Goal: Task Accomplishment & Management: Complete application form

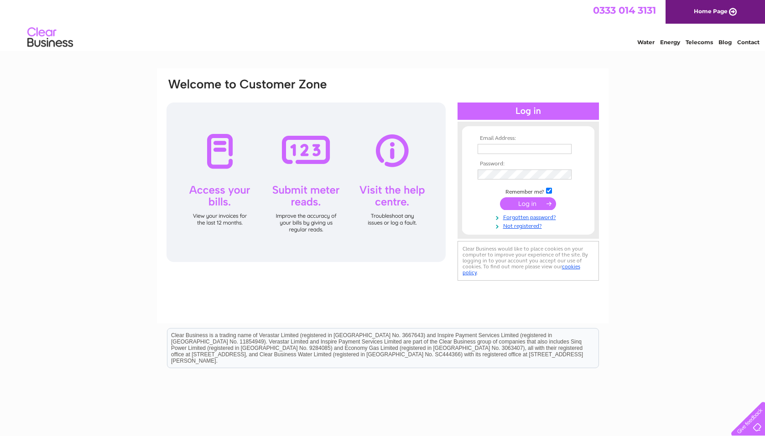
type input "adeleheron@aol.com"
click at [526, 202] on input "submit" at bounding box center [528, 203] width 56 height 13
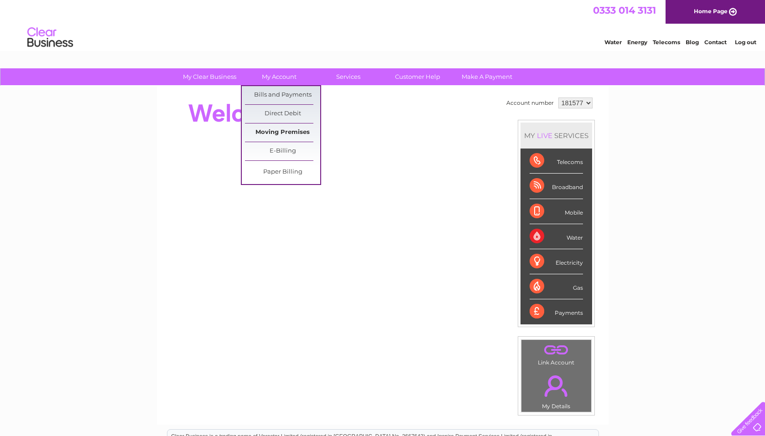
click at [291, 132] on link "Moving Premises" at bounding box center [282, 133] width 75 height 18
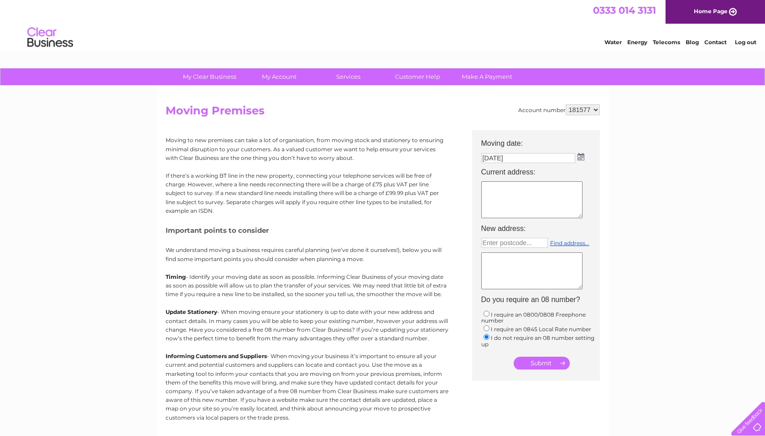
click at [579, 156] on img at bounding box center [580, 156] width 7 height 7
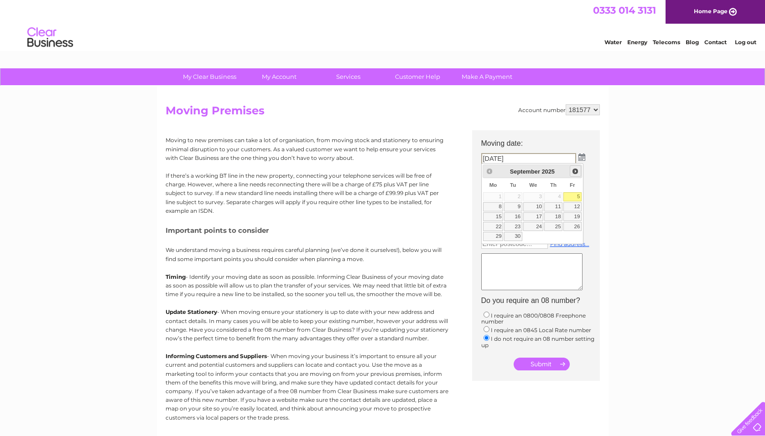
click at [574, 170] on span "Next" at bounding box center [574, 171] width 7 height 7
click at [531, 196] on link "1" at bounding box center [533, 196] width 21 height 9
type input "[DATE]"
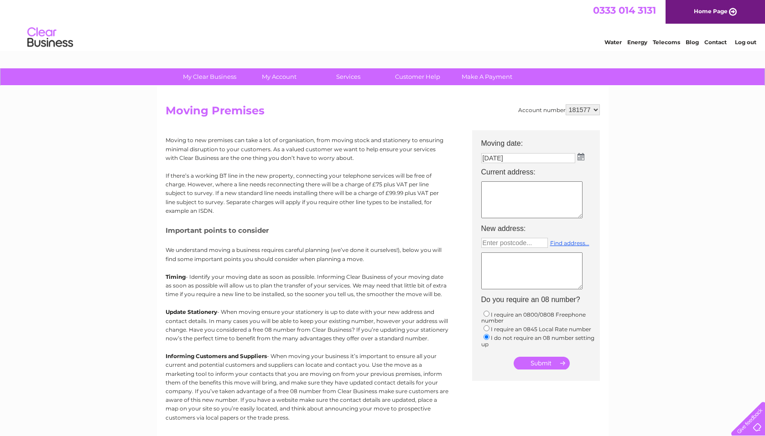
click at [488, 189] on textarea at bounding box center [531, 199] width 101 height 37
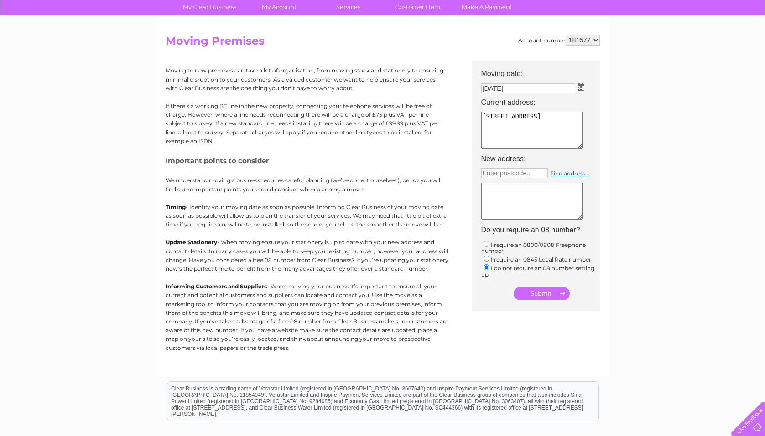
scroll to position [11, 0]
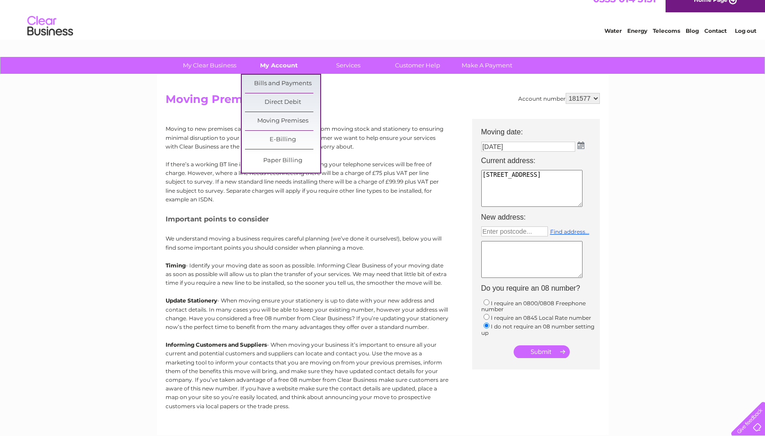
type textarea "Unit 11 Hillcrest Way Buckingham Industrial Park MK181HJ"
click at [283, 67] on link "My Account" at bounding box center [278, 65] width 75 height 17
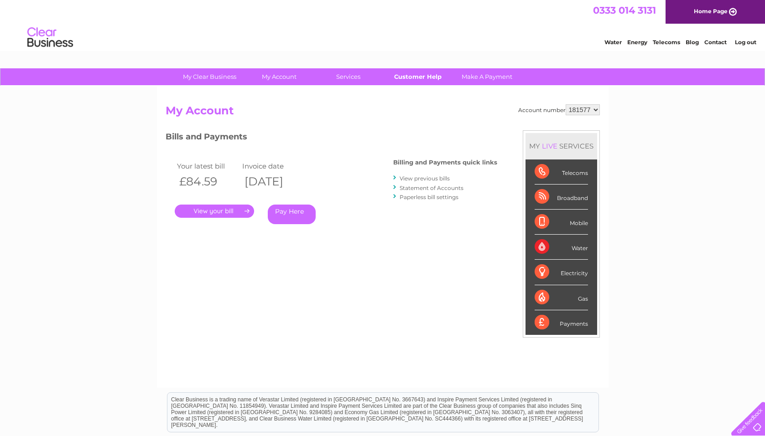
click at [413, 78] on link "Customer Help" at bounding box center [417, 76] width 75 height 17
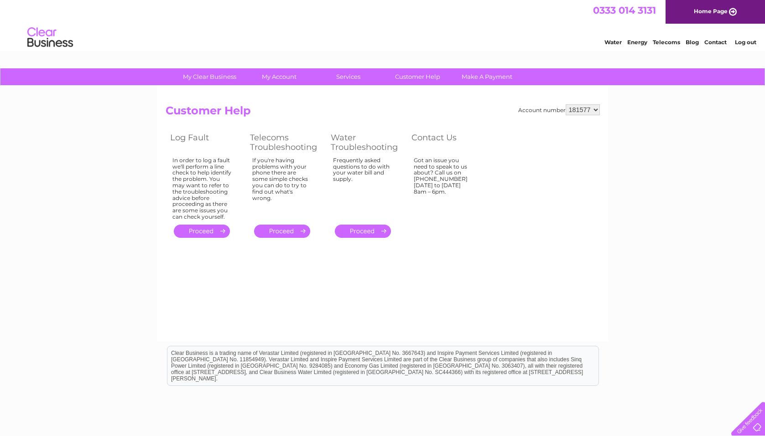
click at [710, 42] on link "Contact" at bounding box center [715, 42] width 22 height 7
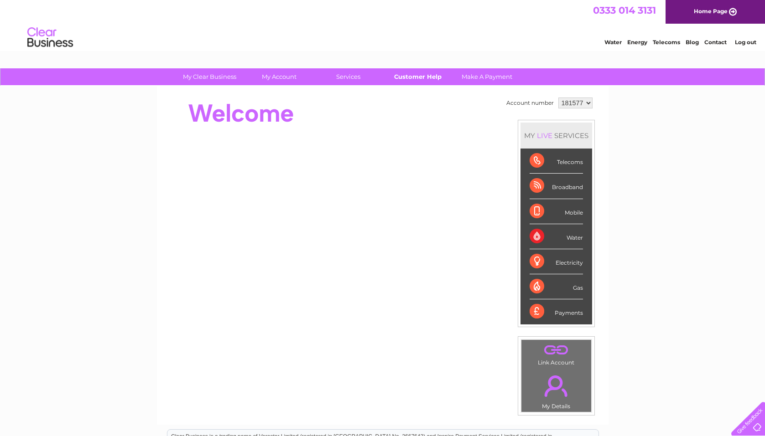
click at [414, 77] on link "Customer Help" at bounding box center [417, 76] width 75 height 17
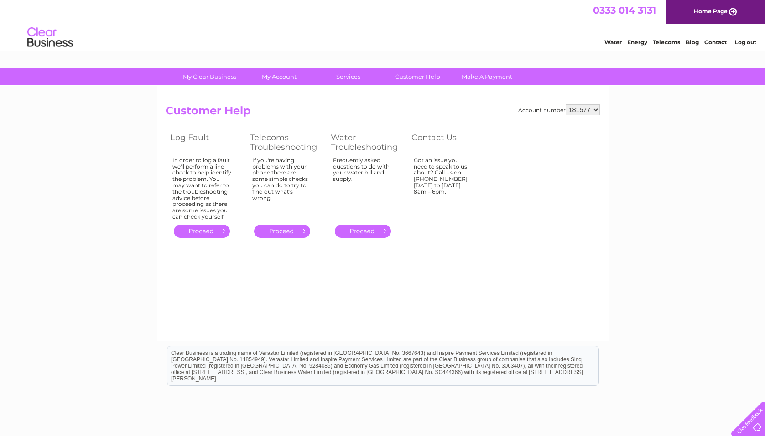
click at [596, 109] on select "181577" at bounding box center [582, 109] width 34 height 11
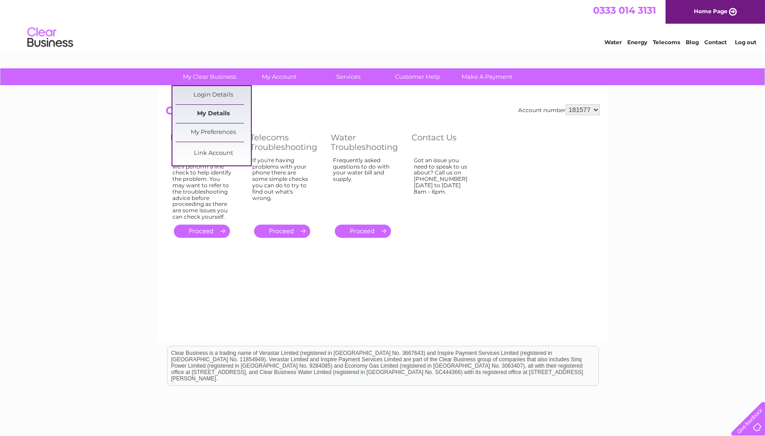
click at [213, 114] on link "My Details" at bounding box center [213, 114] width 75 height 18
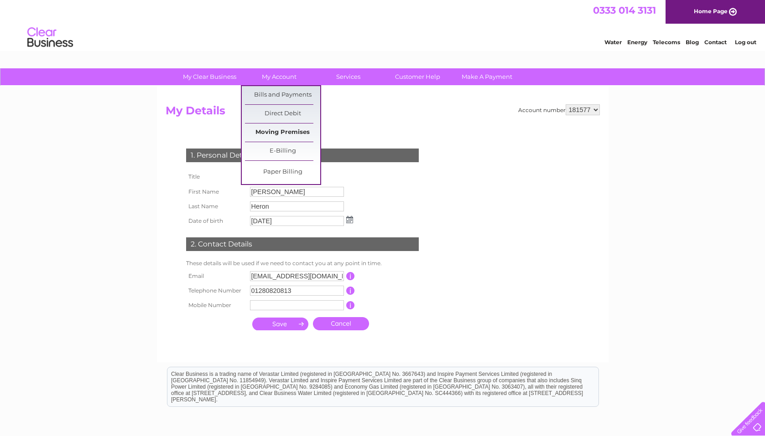
click at [290, 130] on link "Moving Premises" at bounding box center [282, 133] width 75 height 18
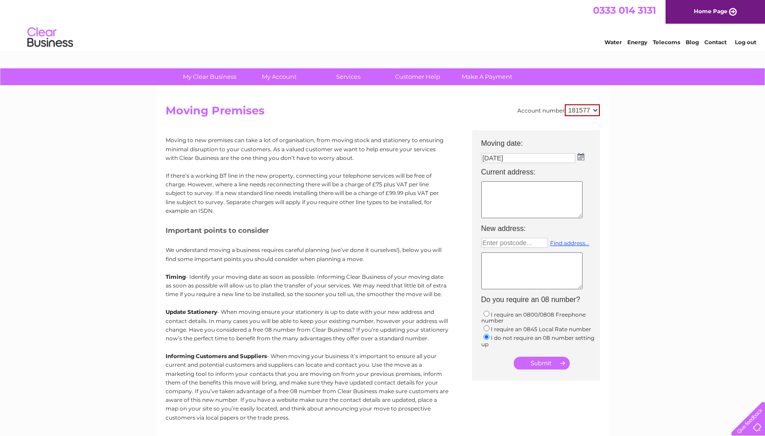
click at [580, 153] on img at bounding box center [580, 156] width 7 height 7
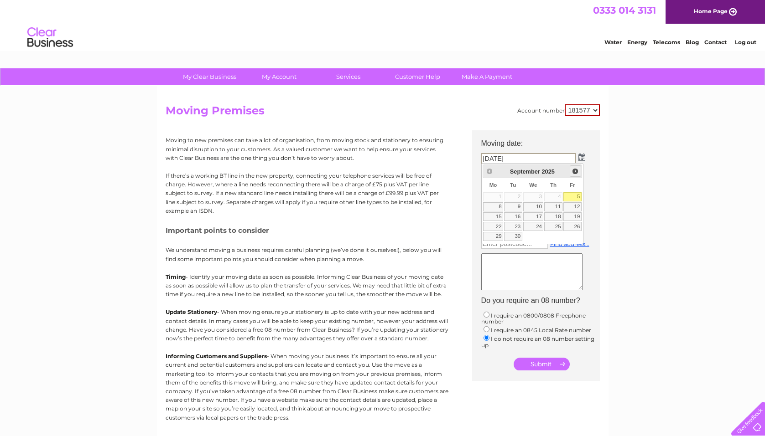
click at [574, 171] on span "Next" at bounding box center [574, 171] width 7 height 7
click at [534, 198] on link "1" at bounding box center [533, 196] width 21 height 9
type input "01/10/2025"
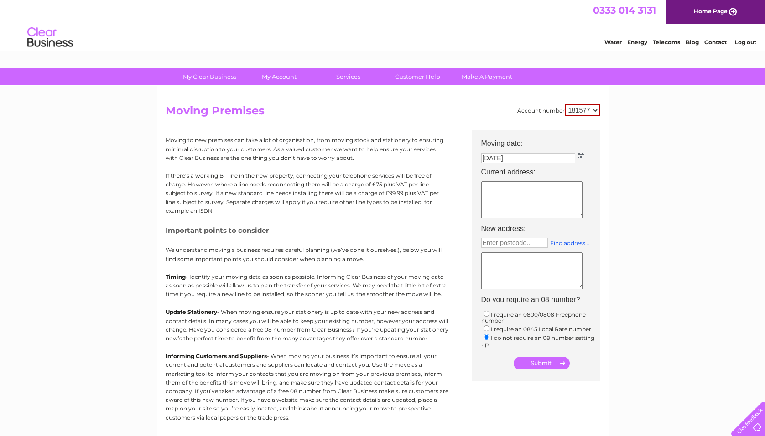
click at [495, 183] on textarea at bounding box center [531, 199] width 101 height 37
type textarea "U"
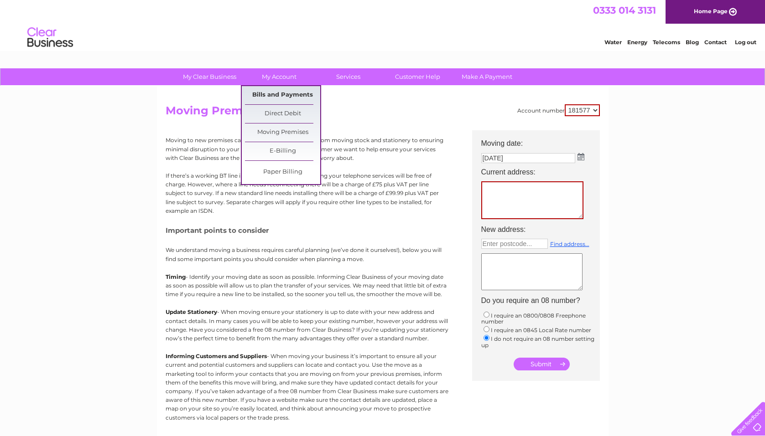
click at [272, 96] on link "Bills and Payments" at bounding box center [282, 95] width 75 height 18
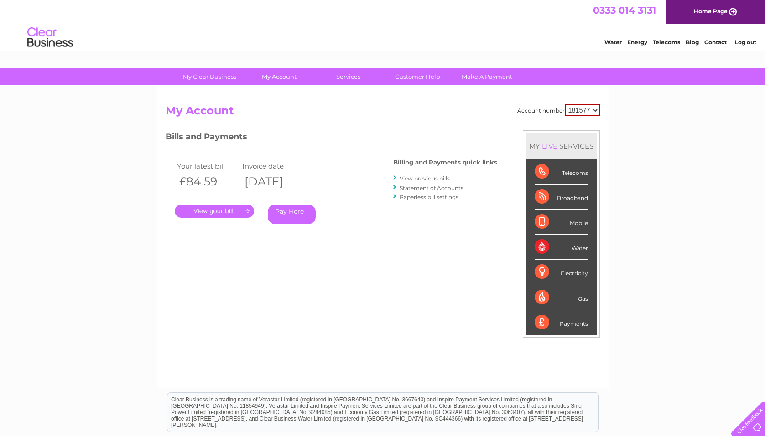
click at [210, 212] on link "." at bounding box center [214, 211] width 79 height 13
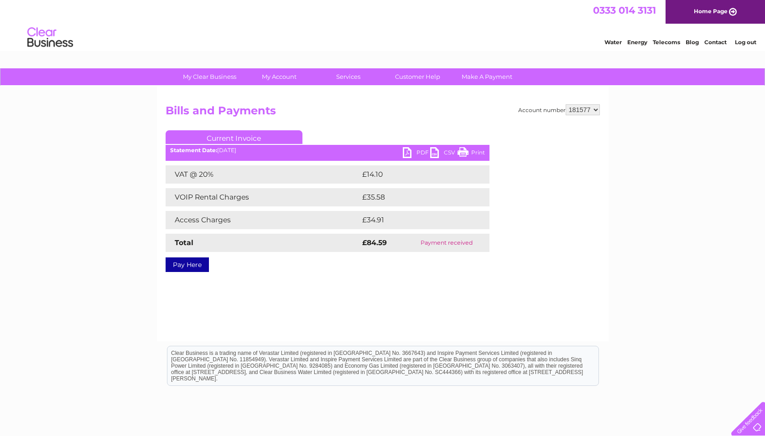
click at [406, 150] on link "PDF" at bounding box center [416, 153] width 27 height 13
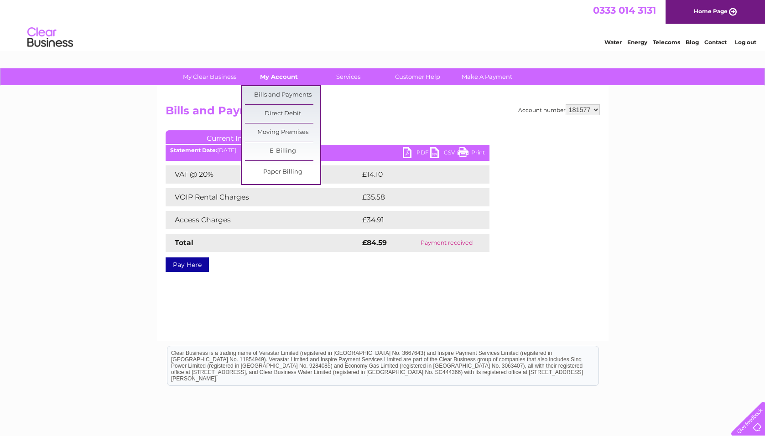
click at [276, 76] on link "My Account" at bounding box center [278, 76] width 75 height 17
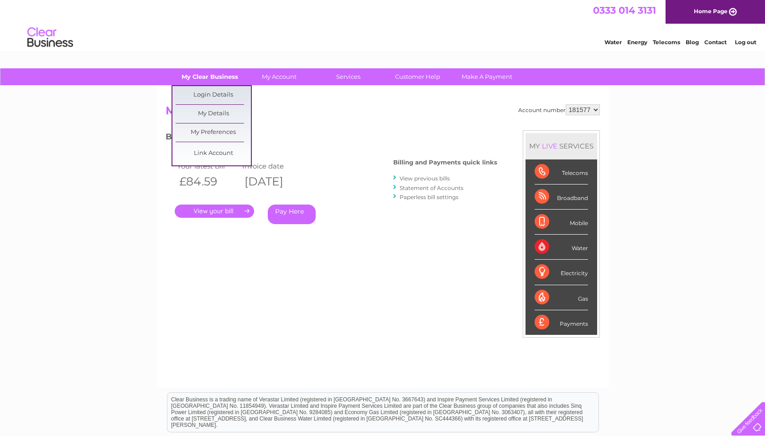
click at [224, 74] on link "My Clear Business" at bounding box center [209, 76] width 75 height 17
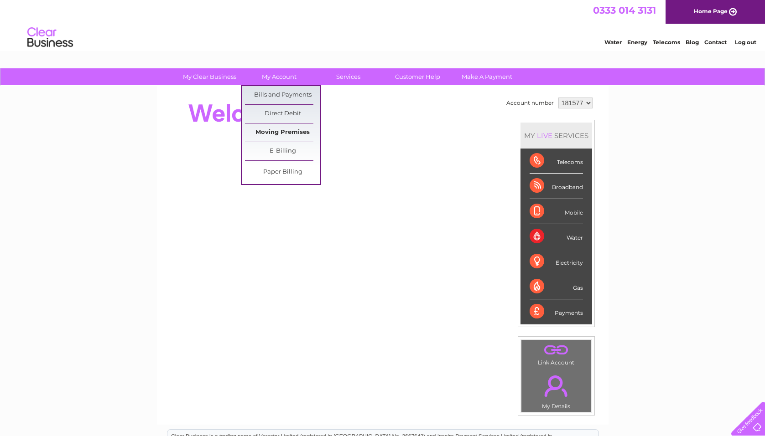
click at [288, 133] on link "Moving Premises" at bounding box center [282, 133] width 75 height 18
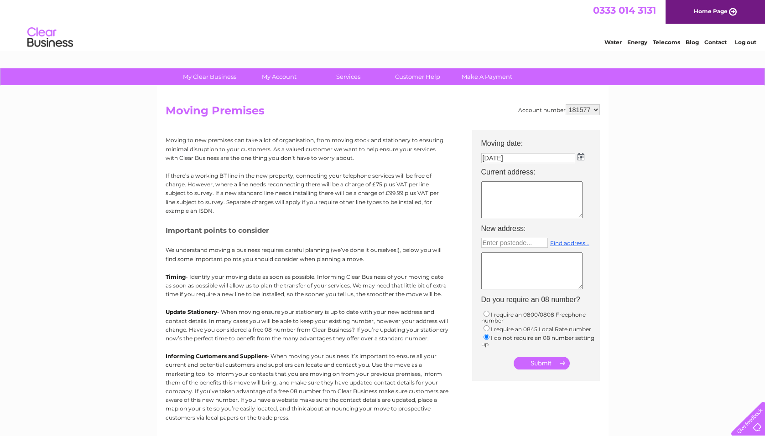
click at [580, 156] on img at bounding box center [580, 156] width 7 height 7
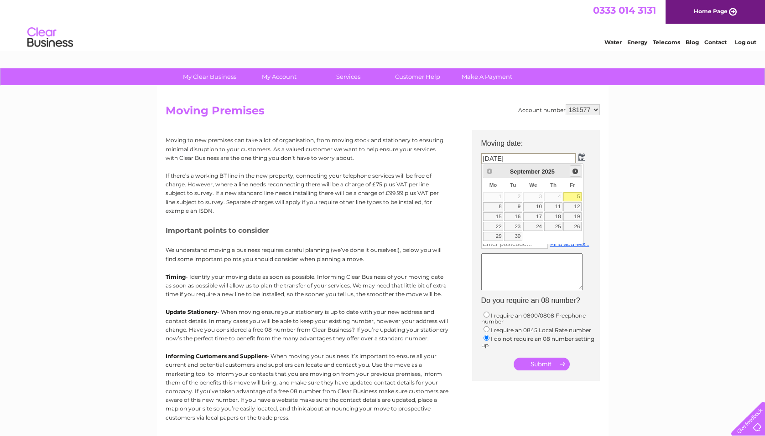
click at [575, 170] on span "Next" at bounding box center [574, 171] width 7 height 7
click at [535, 199] on link "1" at bounding box center [533, 196] width 21 height 9
type input "01/10/2025"
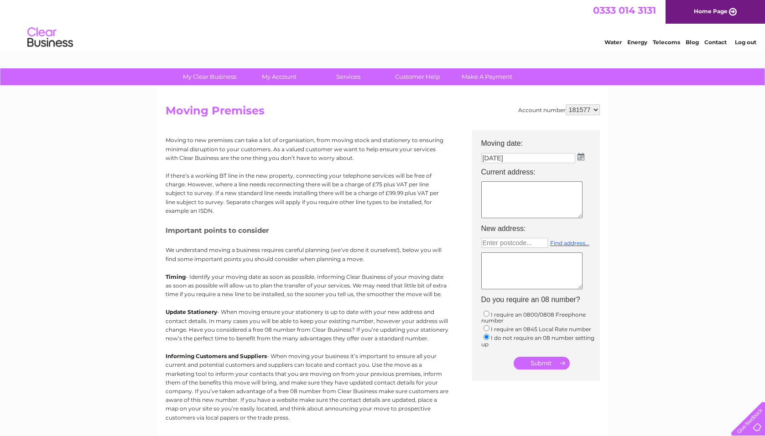
click at [500, 191] on textarea at bounding box center [531, 199] width 101 height 37
type textarea "Unit 11 Hillcrest Way Buckingham Ind Park Buckingham MK181HJ"
click at [510, 242] on input "text" at bounding box center [514, 243] width 67 height 10
type input "MK181FX"
click at [544, 262] on textarea at bounding box center [531, 271] width 101 height 37
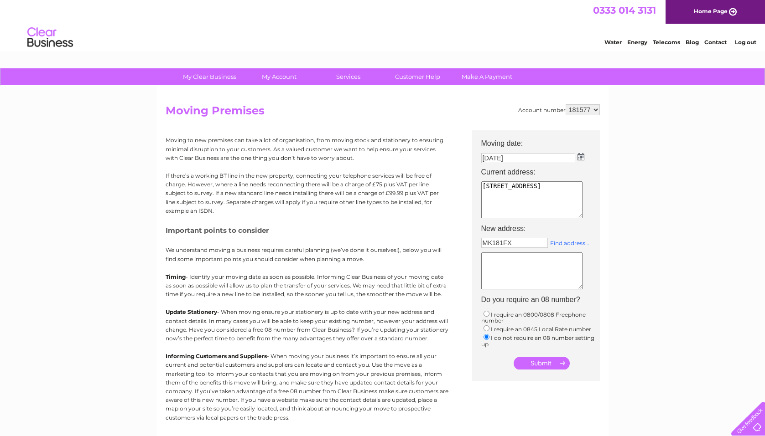
click at [567, 243] on link "Find address..." at bounding box center [569, 243] width 39 height 7
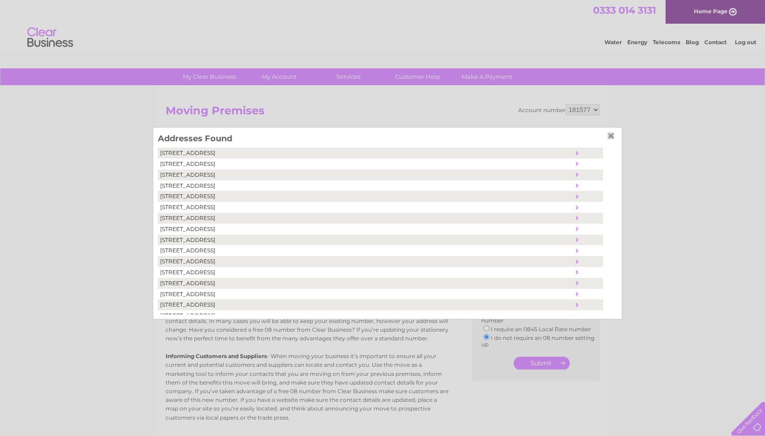
click at [163, 227] on td "[STREET_ADDRESS]" at bounding box center [365, 229] width 415 height 11
type textarea "[STREET_ADDRESS]"
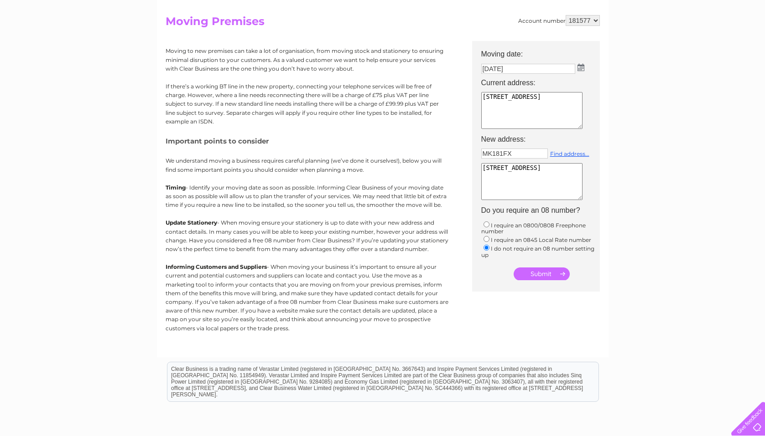
scroll to position [80, 0]
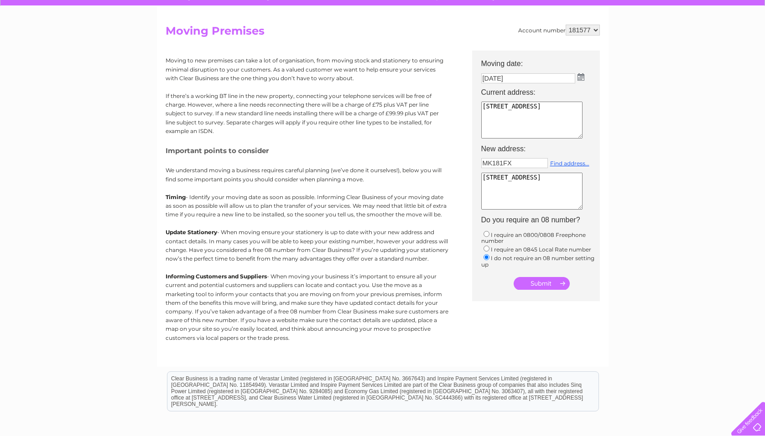
drag, startPoint x: 512, startPoint y: 205, endPoint x: 470, endPoint y: 178, distance: 50.2
click at [470, 178] on div "Account number 181577 Moving Premises Moving to new premises can take a lot of …" at bounding box center [383, 191] width 434 height 333
click at [516, 160] on input "MK181FX" at bounding box center [514, 163] width 67 height 10
type input "M"
type input "Enter postcode..."
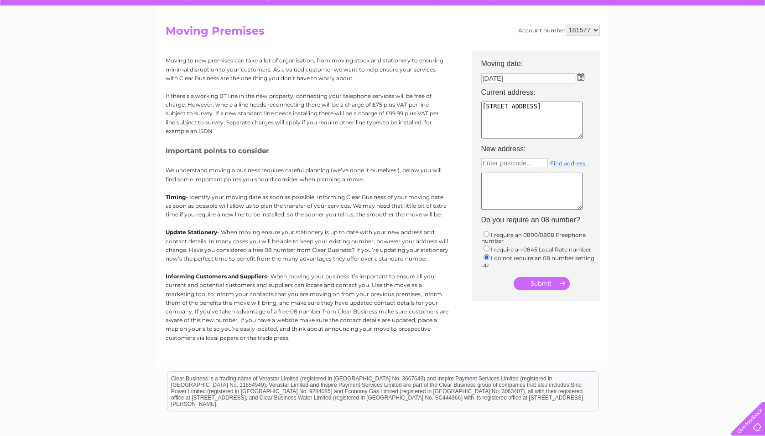
click at [543, 284] on input "submit" at bounding box center [541, 283] width 56 height 13
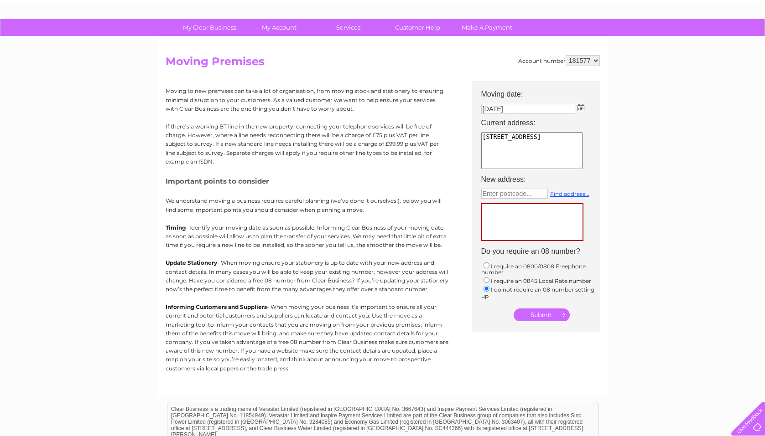
scroll to position [0, 0]
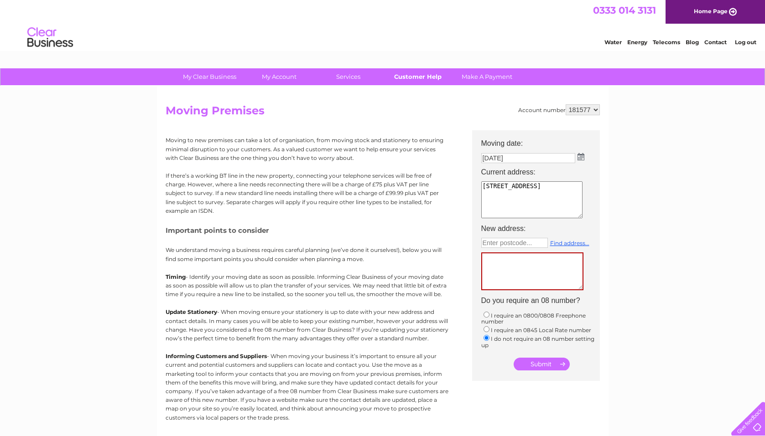
click at [419, 78] on link "Customer Help" at bounding box center [417, 76] width 75 height 17
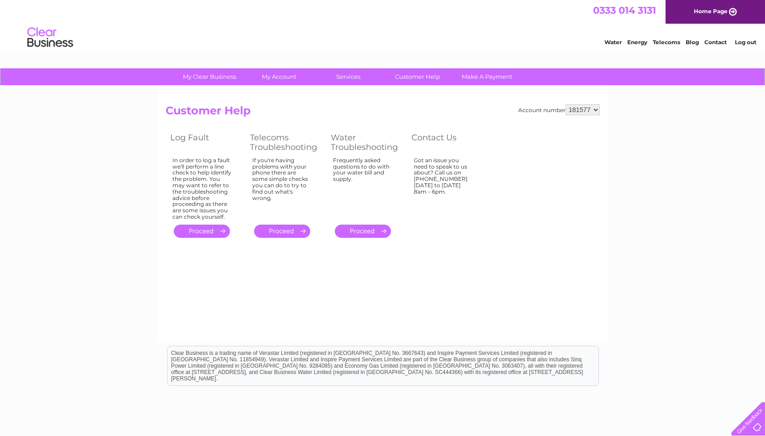
click at [750, 425] on div at bounding box center [745, 416] width 37 height 37
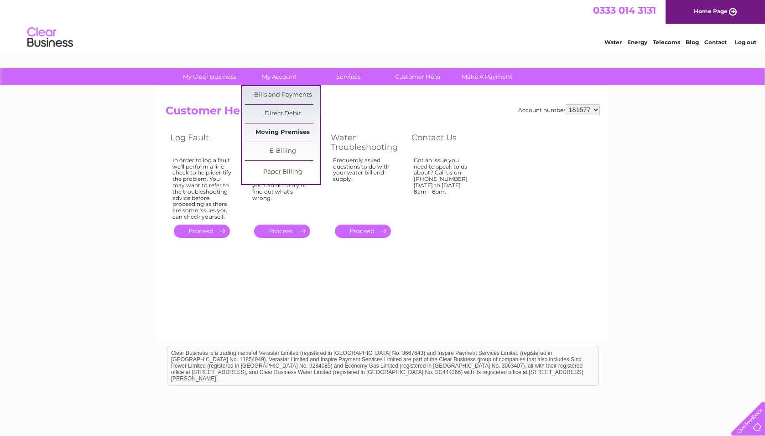
click at [291, 130] on link "Moving Premises" at bounding box center [282, 133] width 75 height 18
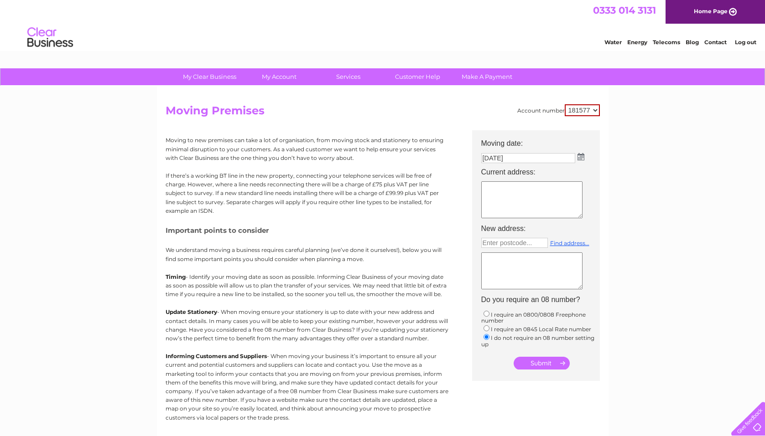
click at [580, 157] on img at bounding box center [580, 156] width 7 height 7
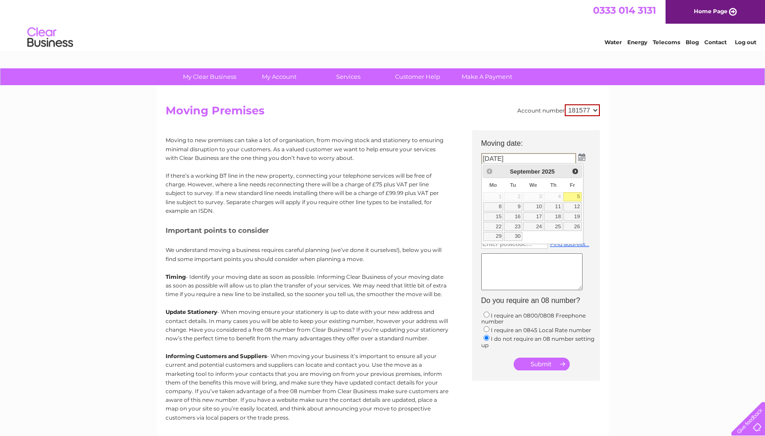
click at [489, 170] on div "Prev Next [DATE]" at bounding box center [531, 172] width 99 height 14
click at [518, 237] on link "30" at bounding box center [513, 236] width 18 height 9
type input "[DATE]"
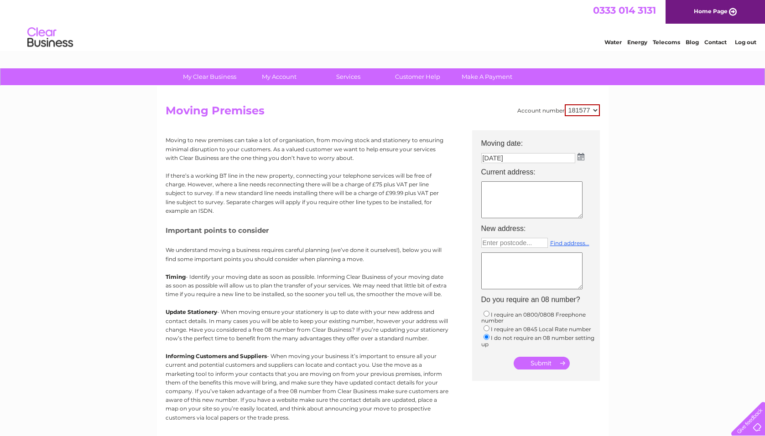
click at [492, 186] on textarea at bounding box center [531, 199] width 101 height 37
type textarea "[STREET_ADDRESS]"
click at [521, 242] on input "text" at bounding box center [514, 243] width 67 height 10
type input "MK181FX"
click at [497, 260] on textarea at bounding box center [531, 271] width 101 height 37
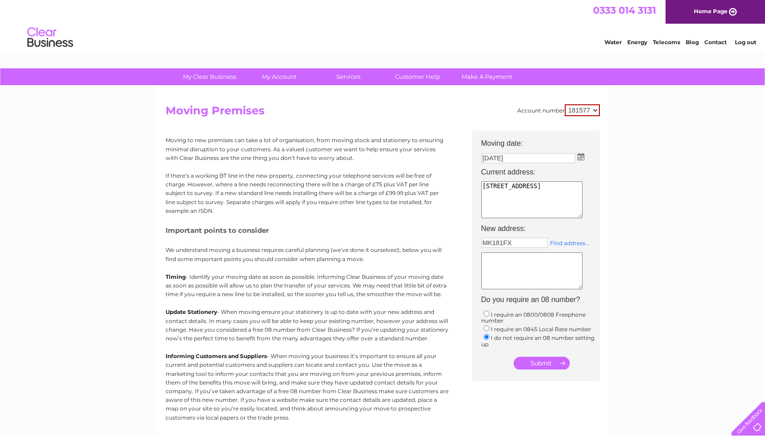
click at [568, 242] on link "Find address..." at bounding box center [569, 243] width 39 height 7
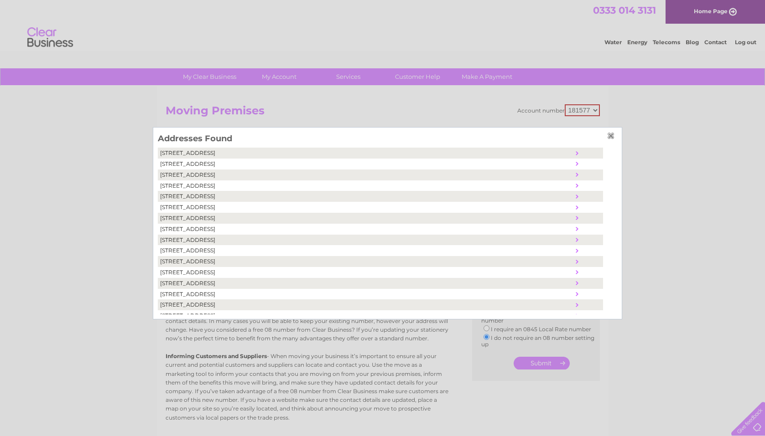
click at [170, 229] on td "[STREET_ADDRESS]" at bounding box center [365, 229] width 415 height 11
type textarea "[STREET_ADDRESS]"
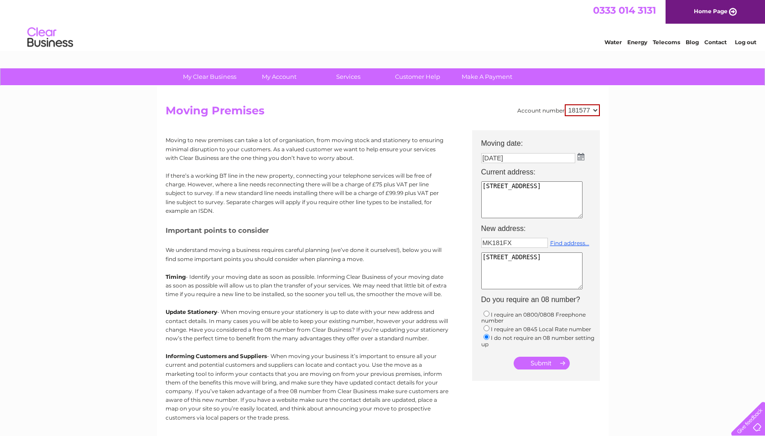
drag, startPoint x: 519, startPoint y: 284, endPoint x: 466, endPoint y: 249, distance: 63.4
click at [466, 249] on div "Account number 181577 Moving Premises Moving to new premises can take a lot of …" at bounding box center [383, 270] width 434 height 333
drag, startPoint x: 506, startPoint y: 242, endPoint x: 475, endPoint y: 240, distance: 31.1
click at [475, 240] on center "Moving date: [DATE] Current address: [STREET_ADDRESS] New address: MK181FX Find…" at bounding box center [536, 250] width 128 height 241
type input "X"
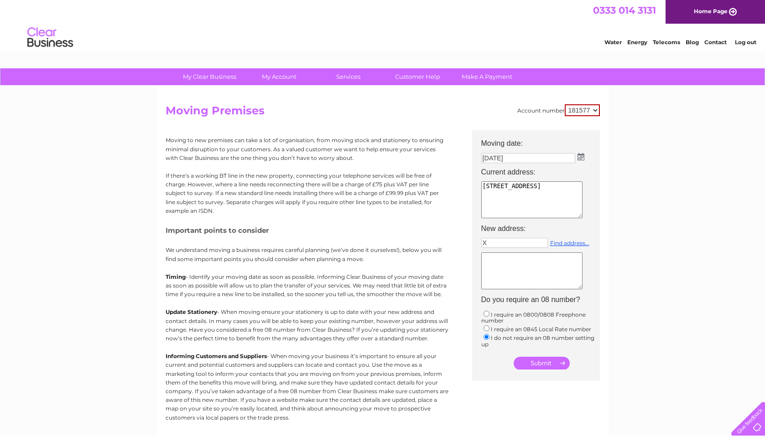
click at [501, 258] on textarea at bounding box center [531, 271] width 101 height 37
type textarea "X"
click at [538, 362] on input "submit" at bounding box center [541, 363] width 56 height 13
click at [546, 362] on input "submit" at bounding box center [541, 364] width 56 height 13
click at [562, 363] on input "submit" at bounding box center [541, 364] width 56 height 13
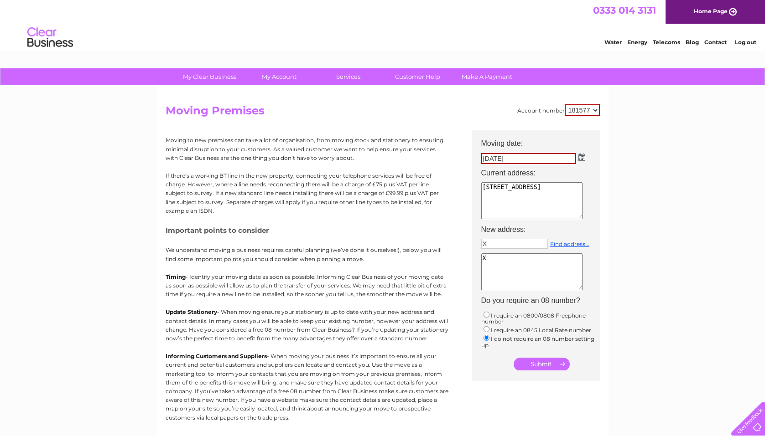
click at [540, 362] on input "submit" at bounding box center [541, 364] width 56 height 13
click at [495, 259] on textarea "X" at bounding box center [531, 272] width 101 height 37
click at [489, 243] on input "X" at bounding box center [514, 244] width 67 height 10
type input "MK181FX"
click at [497, 258] on textarea at bounding box center [531, 272] width 101 height 37
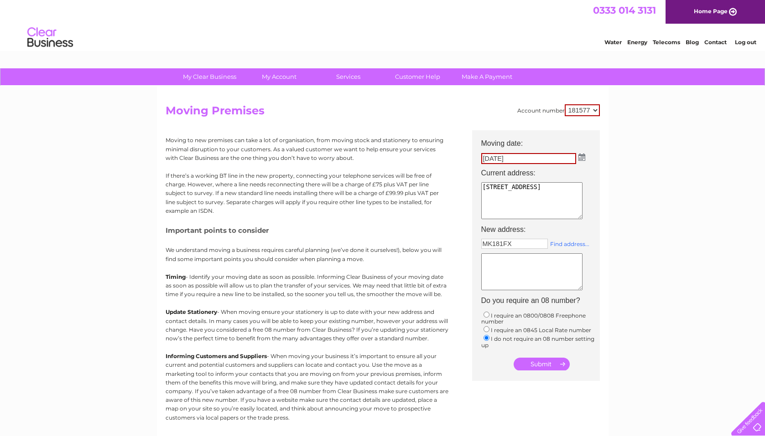
click at [565, 243] on link "Find address..." at bounding box center [569, 244] width 39 height 7
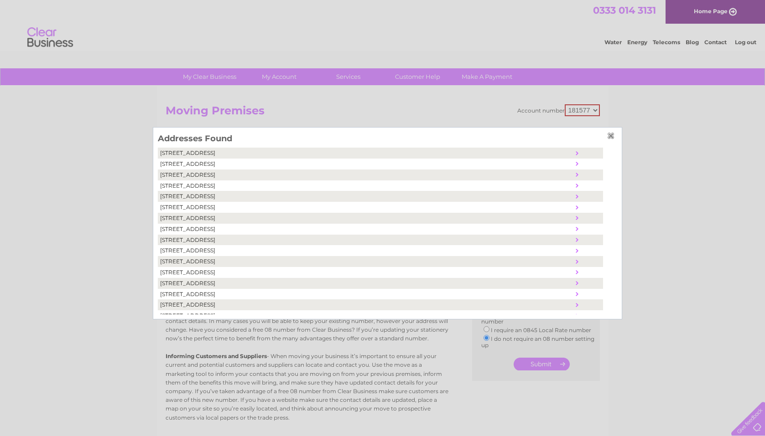
click at [187, 231] on td "22, Aris Way, Buckingham, United Kingdom, MK18 1FX" at bounding box center [365, 229] width 415 height 11
type textarea "22 Aris Way Buckingham United Kingdom MK18 1FX"
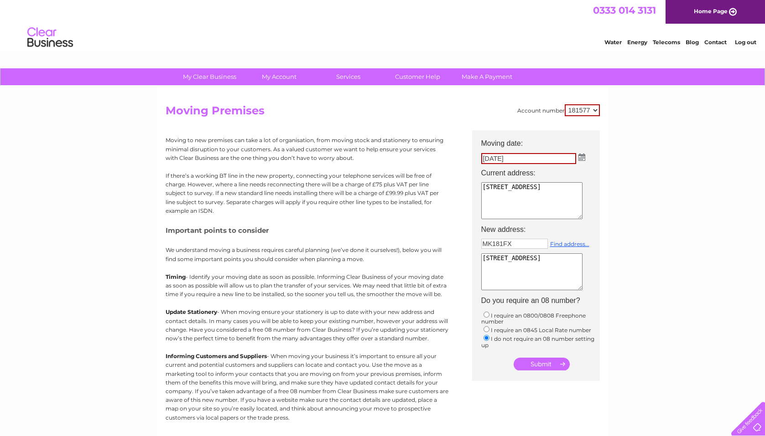
click at [540, 362] on input "submit" at bounding box center [541, 364] width 56 height 13
click at [521, 160] on input "30/09/2025" at bounding box center [528, 158] width 95 height 11
click at [582, 156] on img at bounding box center [581, 157] width 7 height 7
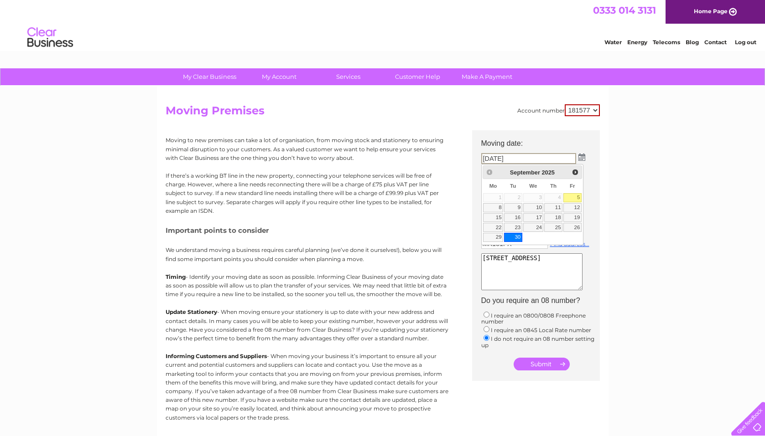
click at [515, 235] on link "30" at bounding box center [513, 237] width 18 height 9
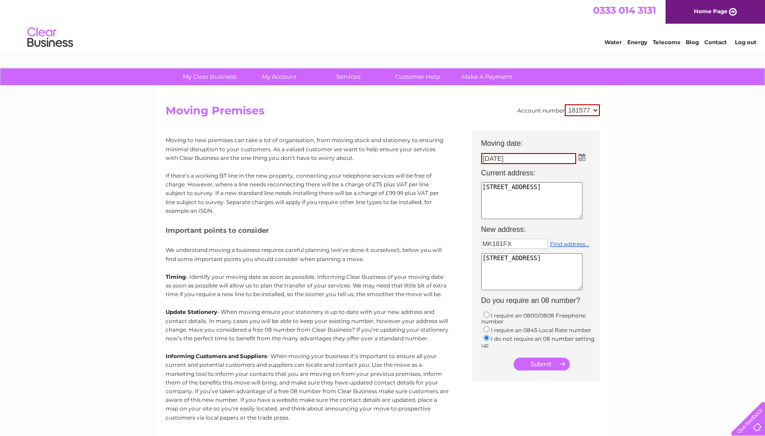
click at [506, 156] on input "30/09/2025" at bounding box center [528, 158] width 95 height 11
click at [507, 159] on input "30/09/2025" at bounding box center [528, 158] width 95 height 11
click at [518, 159] on input "30/09/2025" at bounding box center [528, 158] width 95 height 11
drag, startPoint x: 518, startPoint y: 159, endPoint x: 480, endPoint y: 161, distance: 38.3
click at [480, 161] on td "30/09/2025" at bounding box center [540, 159] width 128 height 16
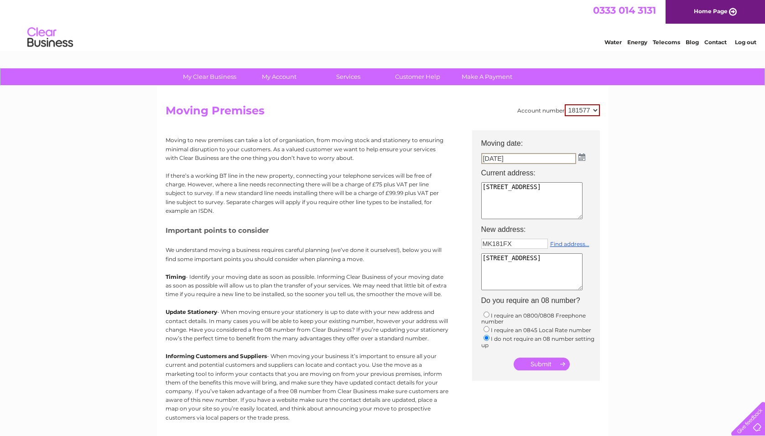
click at [564, 162] on input "30/09/2025" at bounding box center [528, 158] width 95 height 11
click at [581, 156] on img at bounding box center [581, 157] width 7 height 7
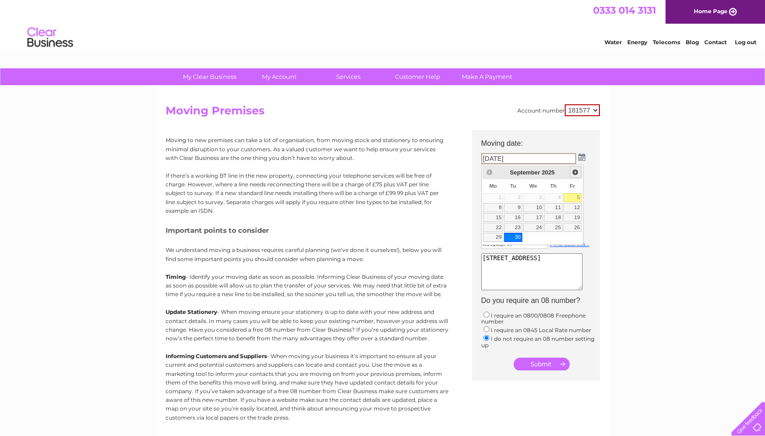
click at [576, 172] on span "Next" at bounding box center [574, 172] width 7 height 7
click at [535, 194] on link "1" at bounding box center [533, 197] width 21 height 9
type input "01/10/2025"
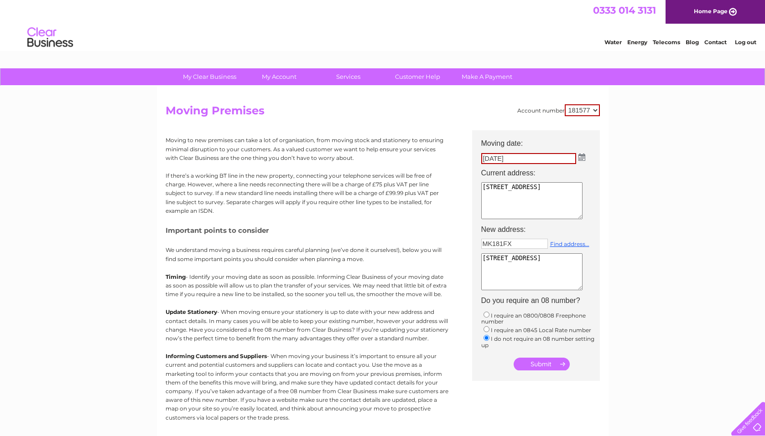
click at [543, 160] on input "01/10/2025" at bounding box center [528, 158] width 95 height 11
drag, startPoint x: 514, startPoint y: 286, endPoint x: 472, endPoint y: 253, distance: 54.2
click at [472, 253] on center "Moving date: 01/10/2025 Current address: Unit 11 Hillcrest Way Buckingham Indus…" at bounding box center [536, 250] width 128 height 241
type textarea "x"
drag, startPoint x: 514, startPoint y: 243, endPoint x: 474, endPoint y: 241, distance: 40.2
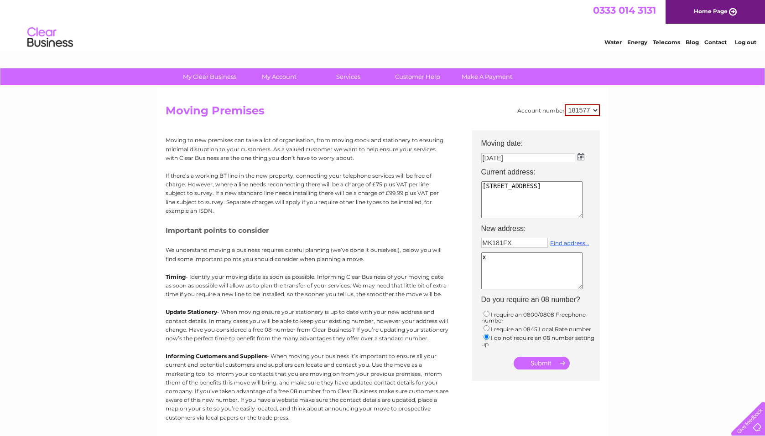
click at [474, 241] on center "Moving date: 01/10/2025 Current address: Unit 11 Hillcrest Way Buckingham Indus…" at bounding box center [536, 250] width 128 height 241
type input "x"
click at [683, 208] on div "My Clear Business Login Details My Details My Preferences Link Account My Accou…" at bounding box center [382, 335] width 765 height 534
click at [541, 363] on input "submit" at bounding box center [541, 363] width 56 height 13
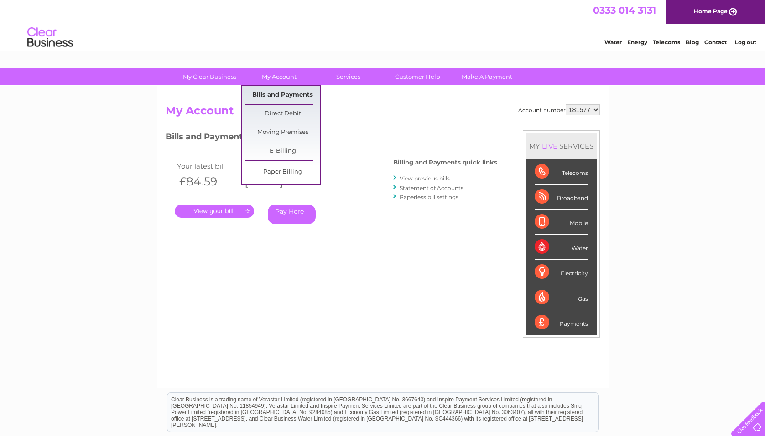
click at [285, 93] on link "Bills and Payments" at bounding box center [282, 95] width 75 height 18
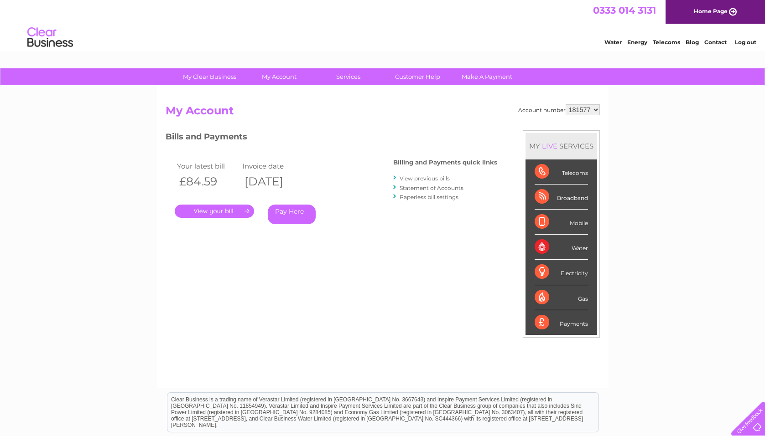
click at [222, 211] on link "." at bounding box center [214, 211] width 79 height 13
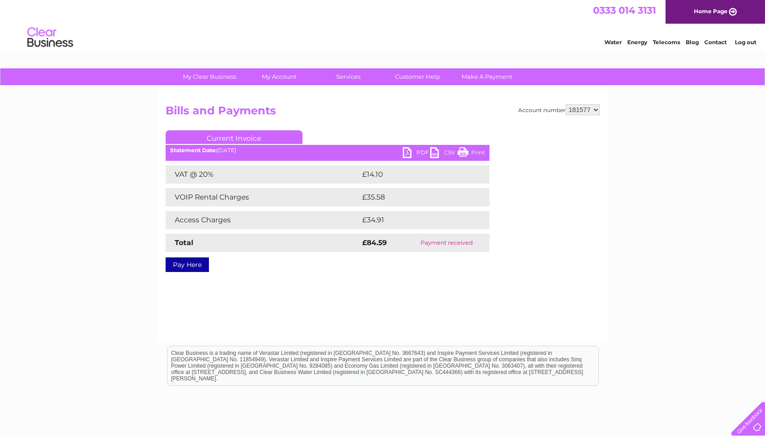
click at [414, 153] on link "PDF" at bounding box center [416, 153] width 27 height 13
click at [743, 41] on link "Log out" at bounding box center [745, 42] width 21 height 7
